Goal: Task Accomplishment & Management: Manage account settings

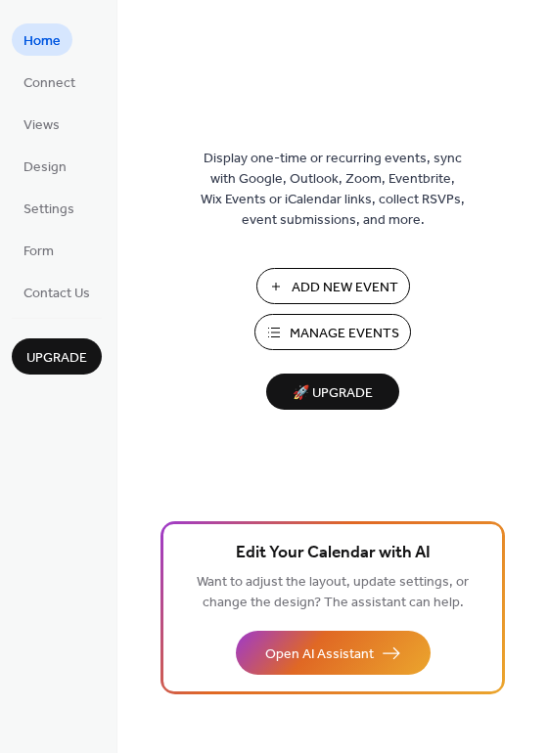
click at [346, 337] on span "Manage Events" at bounding box center [345, 334] width 110 height 21
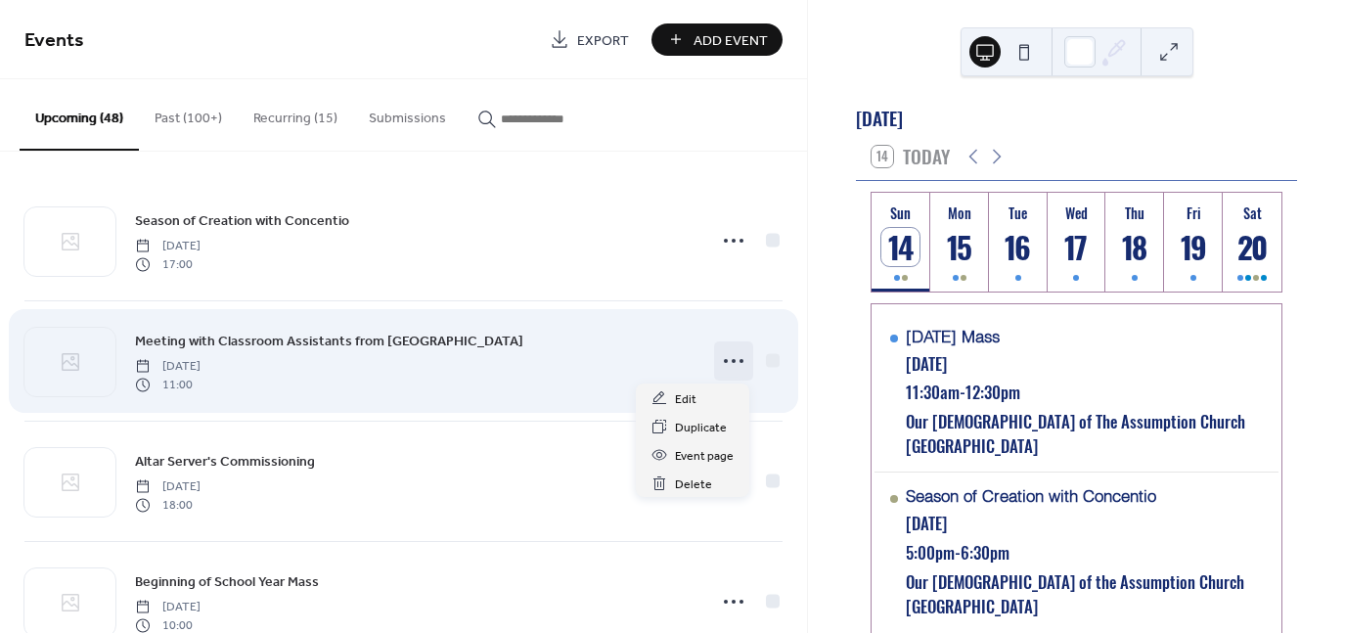
click at [726, 368] on icon at bounding box center [733, 360] width 31 height 31
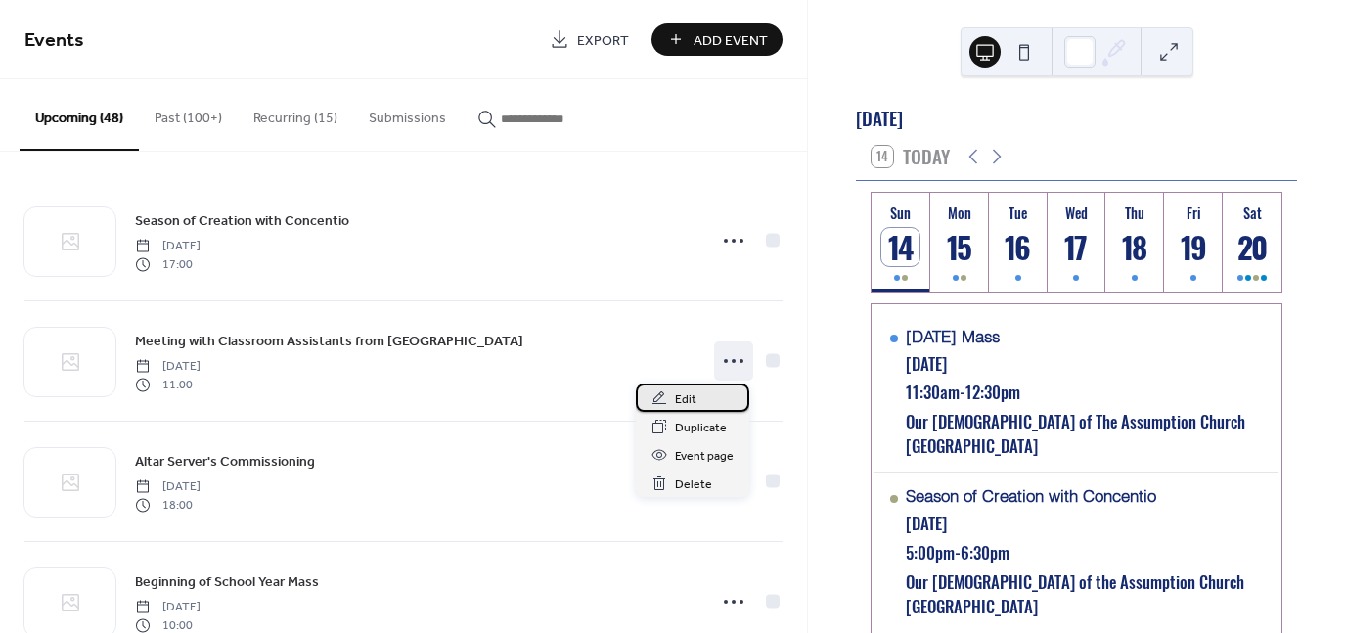
click at [675, 400] on span "Edit" at bounding box center [686, 399] width 22 height 21
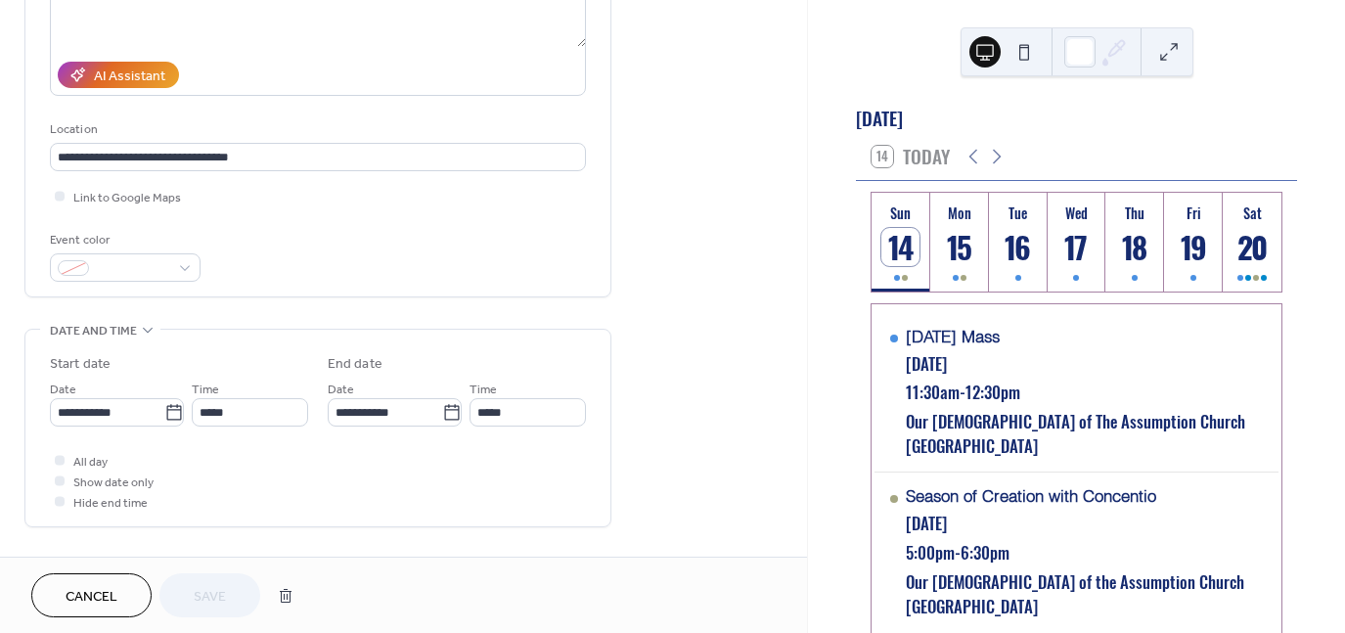
scroll to position [391, 0]
